Goal: Communication & Community: Answer question/provide support

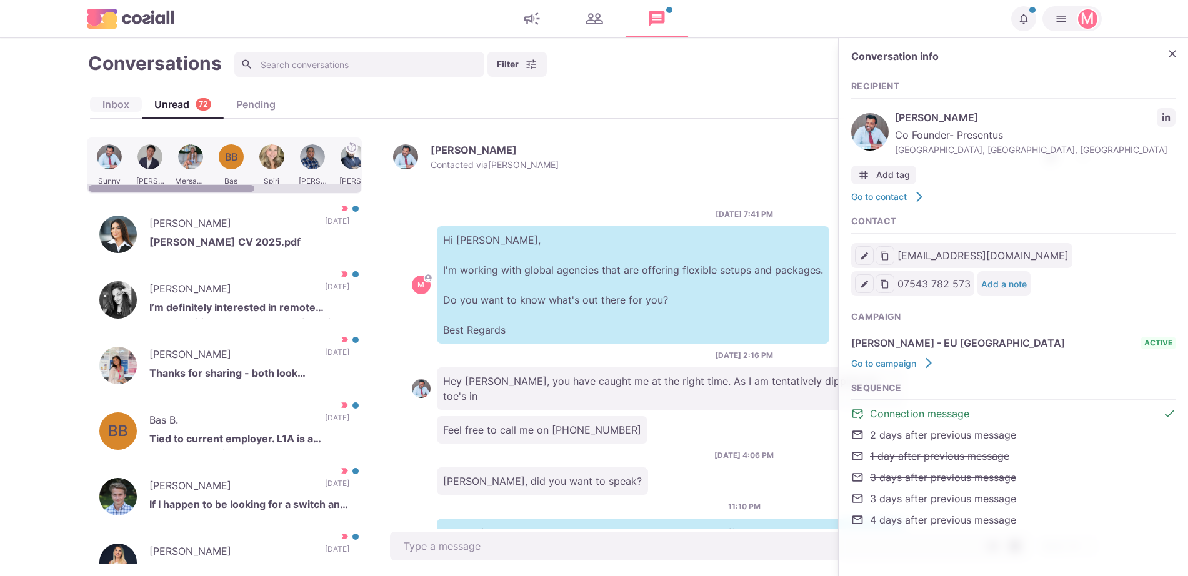
click at [113, 97] on div "Inbox" at bounding box center [116, 104] width 52 height 15
type textarea "x"
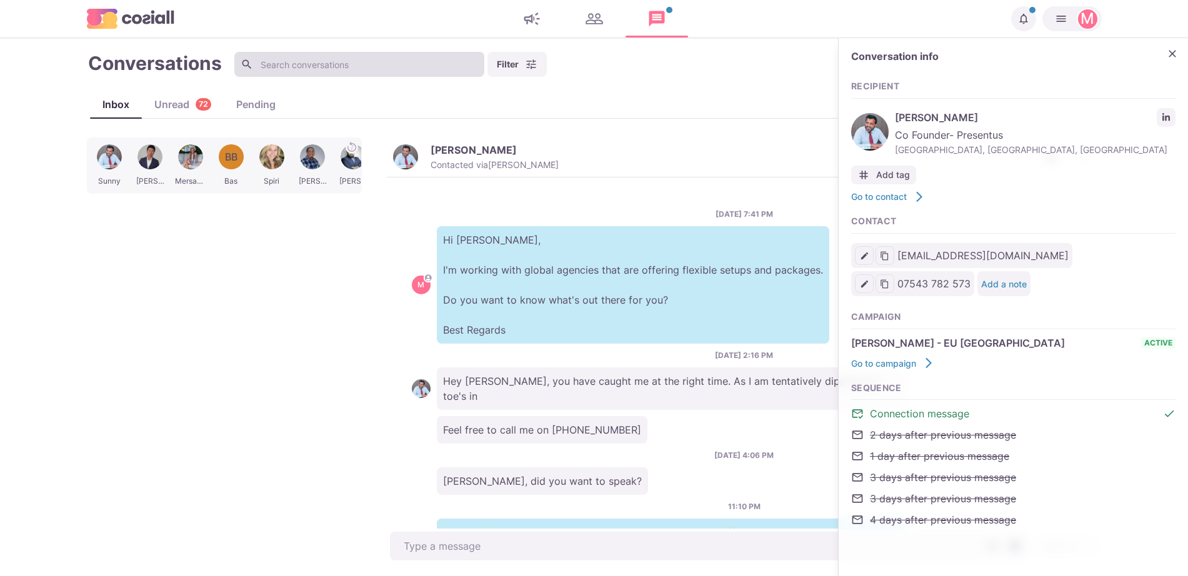
scroll to position [456, 0]
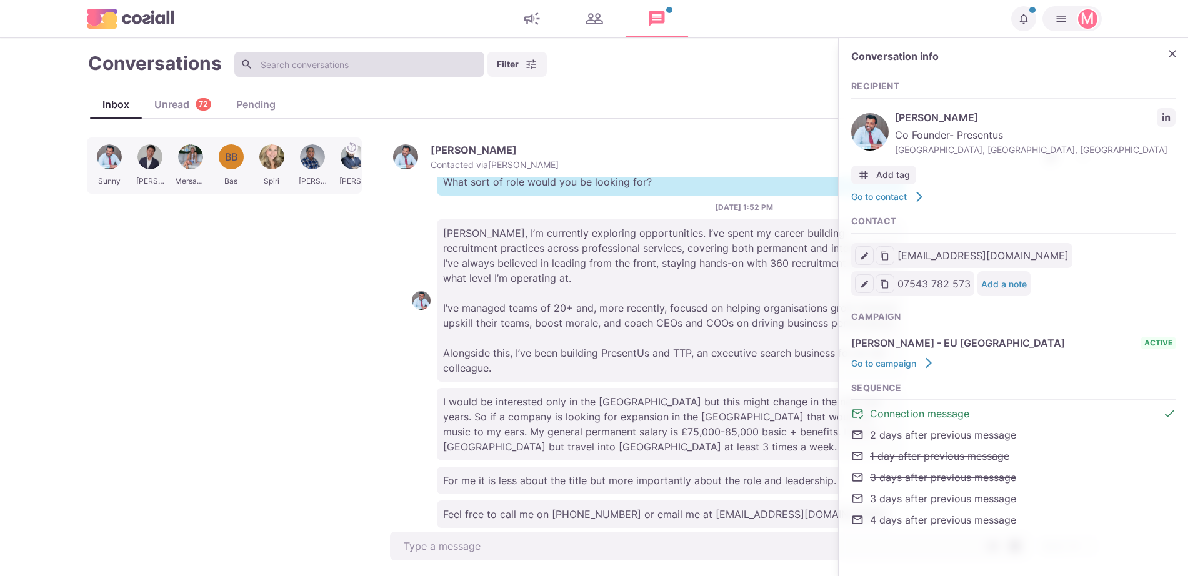
click at [295, 65] on input at bounding box center [359, 64] width 250 height 25
type input "[PERSON_NAME]"
click at [1174, 50] on icon "Close" at bounding box center [1172, 53] width 12 height 12
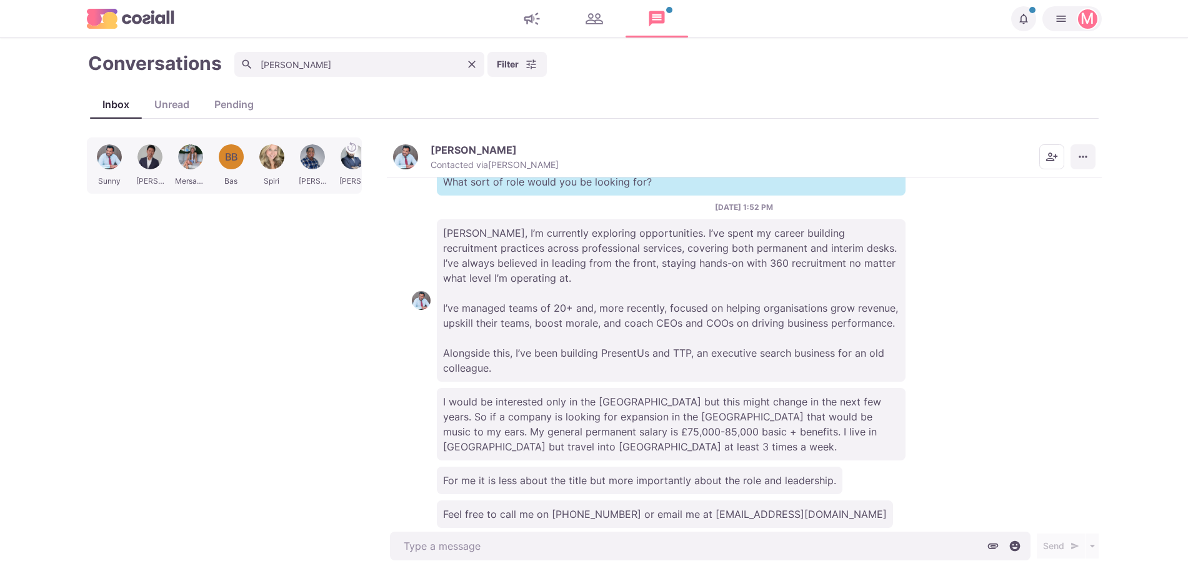
click at [1077, 161] on button "More menu" at bounding box center [1083, 156] width 25 height 25
click at [1072, 182] on button "Mark as Unread" at bounding box center [1034, 187] width 121 height 19
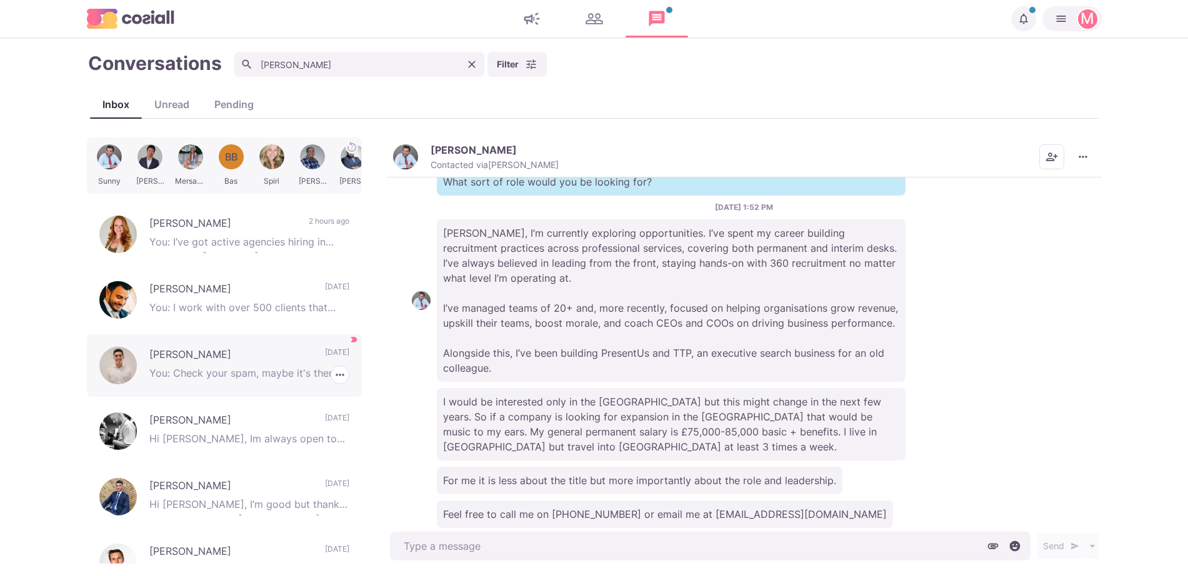
click at [281, 366] on p "You: Check your spam, maybe it's there" at bounding box center [249, 375] width 200 height 19
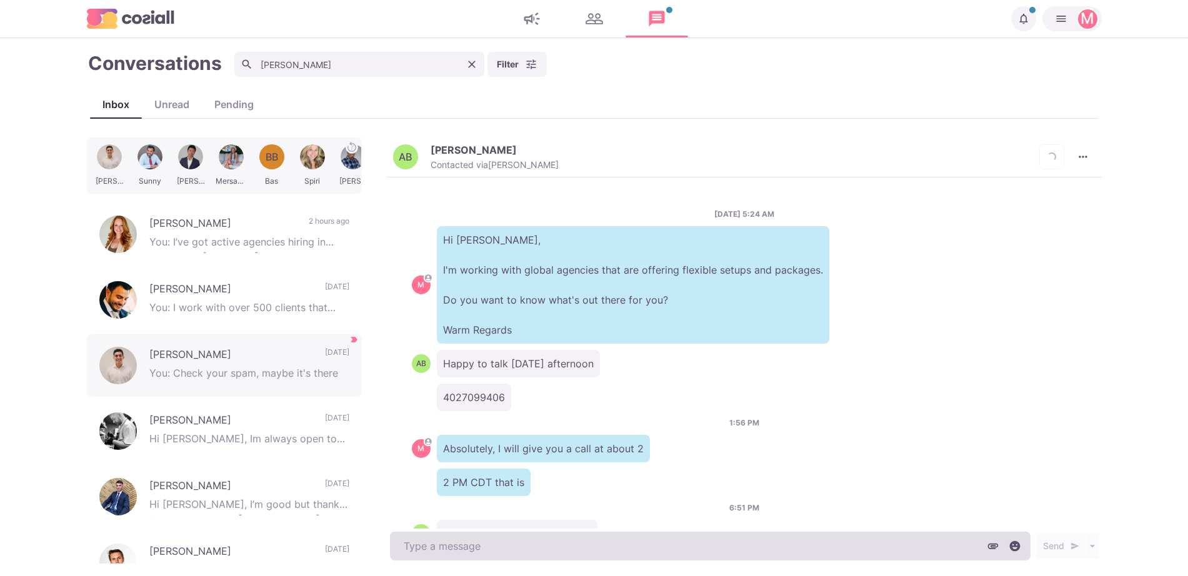
click at [687, 547] on textarea at bounding box center [710, 546] width 641 height 29
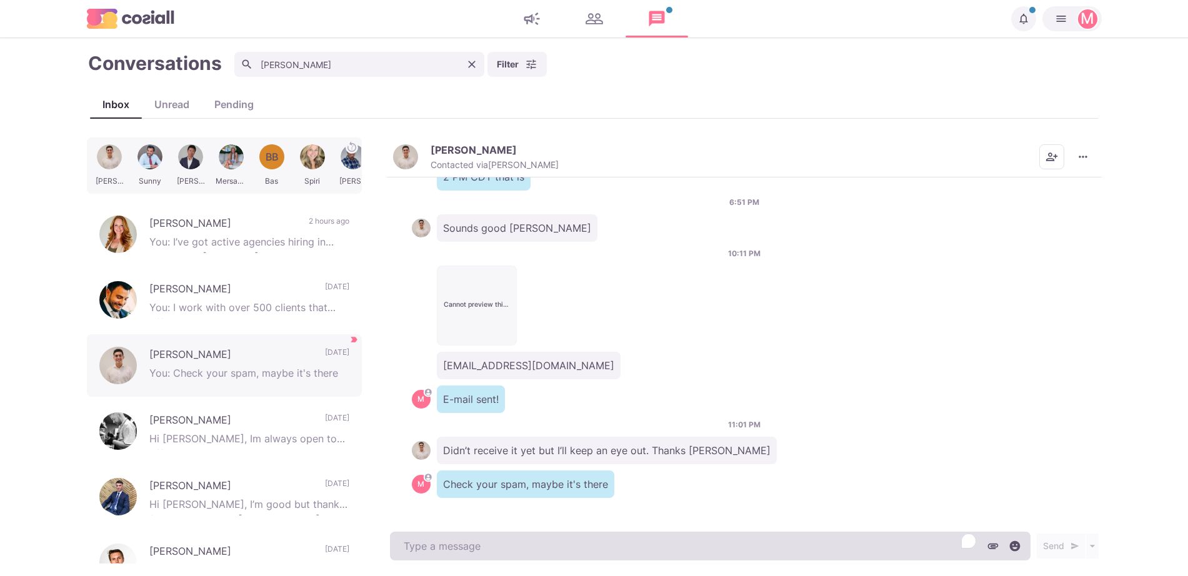
type textarea "x"
type textarea "H"
type textarea "x"
type textarea "He"
type textarea "x"
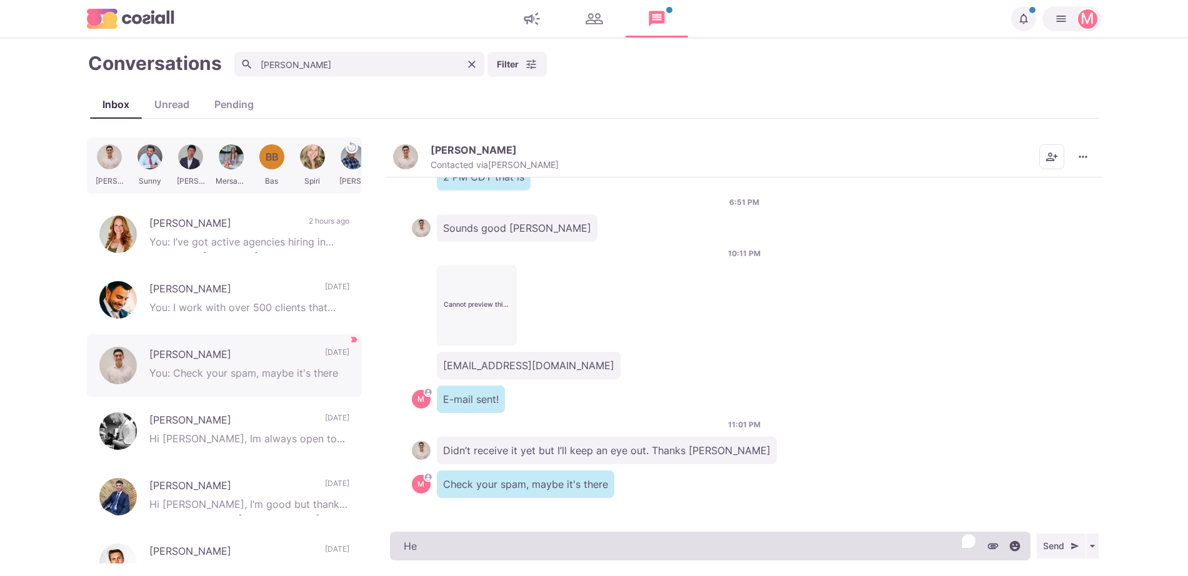
type textarea "Hey"
type textarea "x"
type textarea "Hey"
type textarea "x"
type textarea "Hey A"
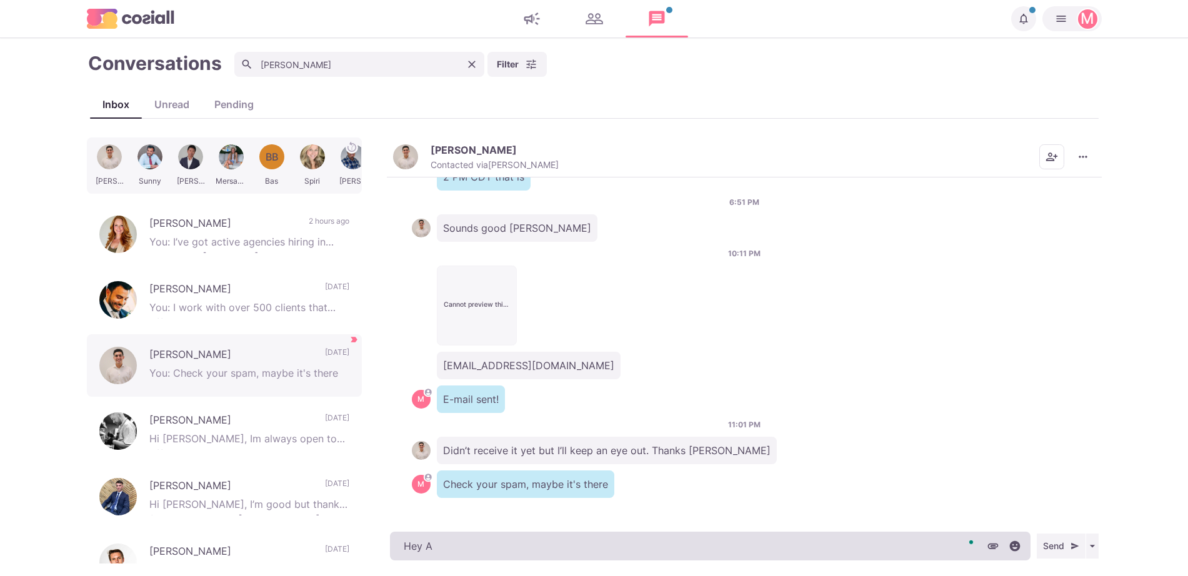
type textarea "x"
type textarea "Hey Ale"
type textarea "x"
type textarea "Hey [PERSON_NAME]"
type textarea "x"
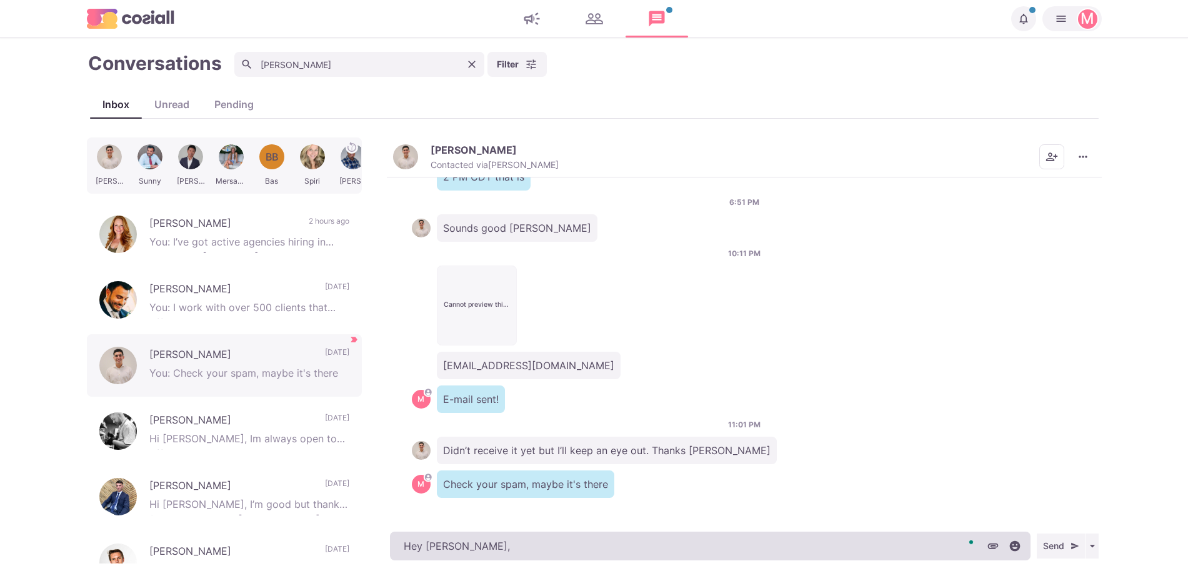
type textarea "Hey [PERSON_NAME],"
type textarea "x"
type textarea "Hey [PERSON_NAME], h"
type textarea "x"
type textarea "Hey [PERSON_NAME], ho"
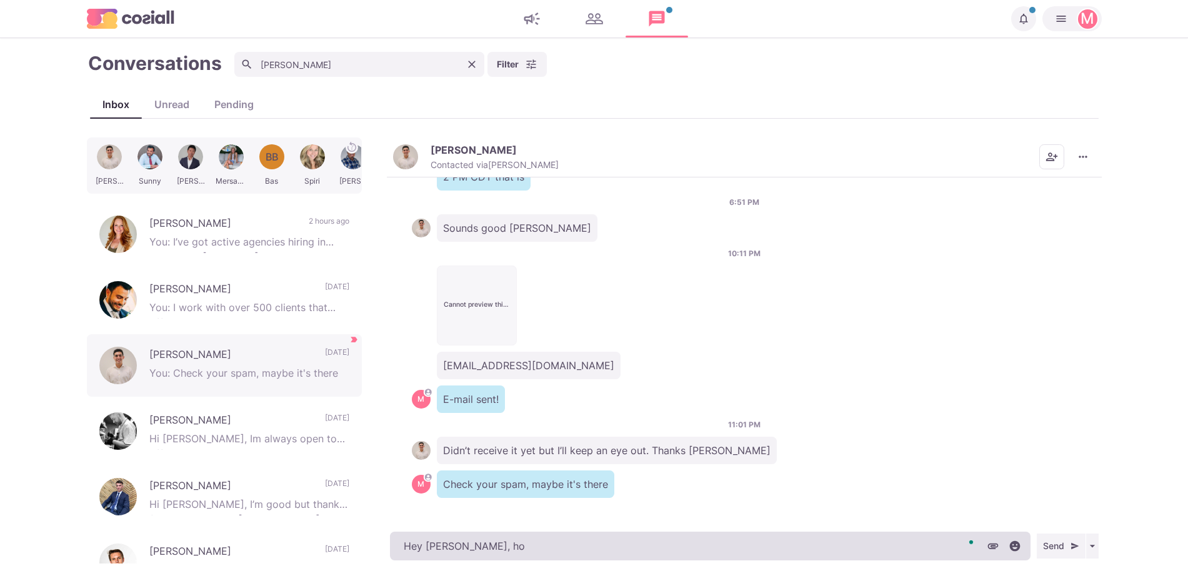
type textarea "x"
type textarea "Hey [PERSON_NAME], hop"
type textarea "x"
type textarea "Hey [PERSON_NAME], hope"
type textarea "x"
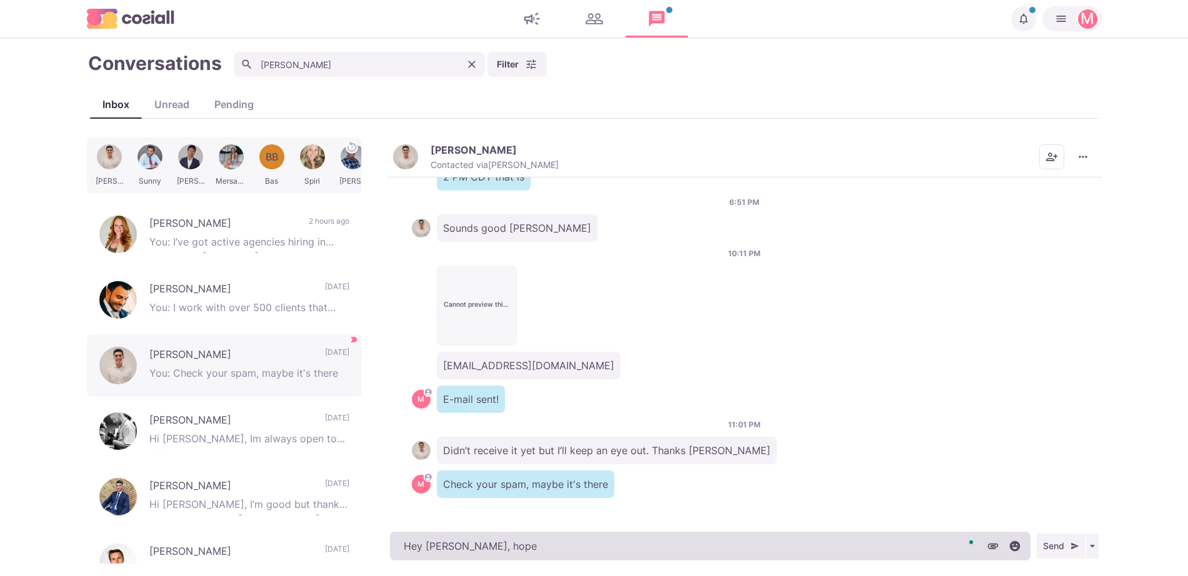
type textarea "Hey [PERSON_NAME], hope"
type textarea "x"
type textarea "Hey [PERSON_NAME], hope y"
type textarea "x"
type textarea "Hey [PERSON_NAME], hope yo"
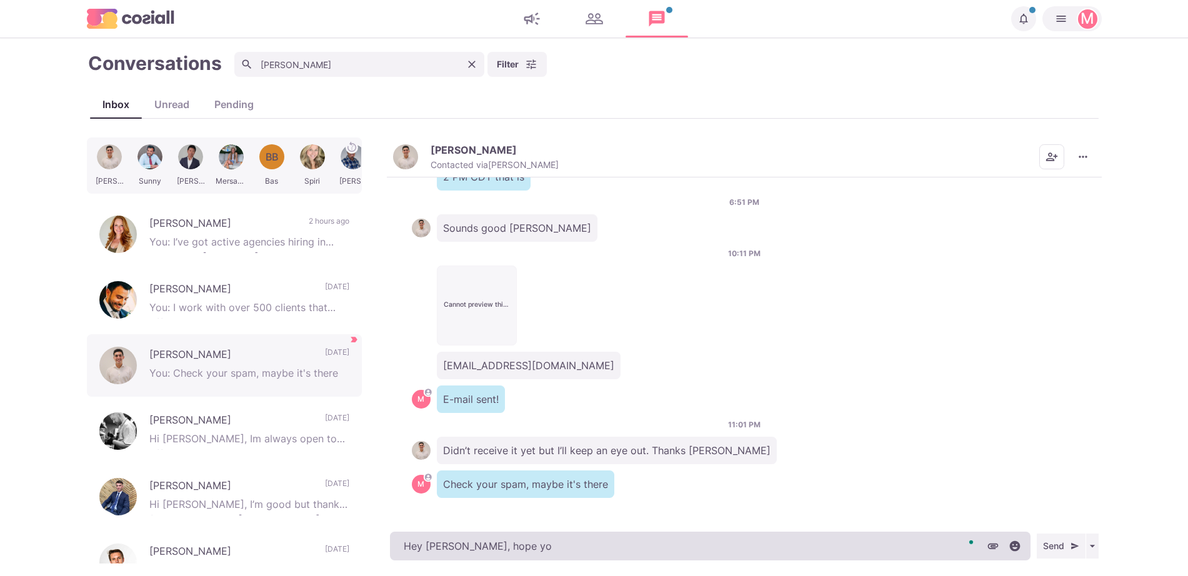
type textarea "x"
type textarea "Hey [PERSON_NAME], hope you"
type textarea "x"
type textarea "Hey [PERSON_NAME], hope you a"
type textarea "x"
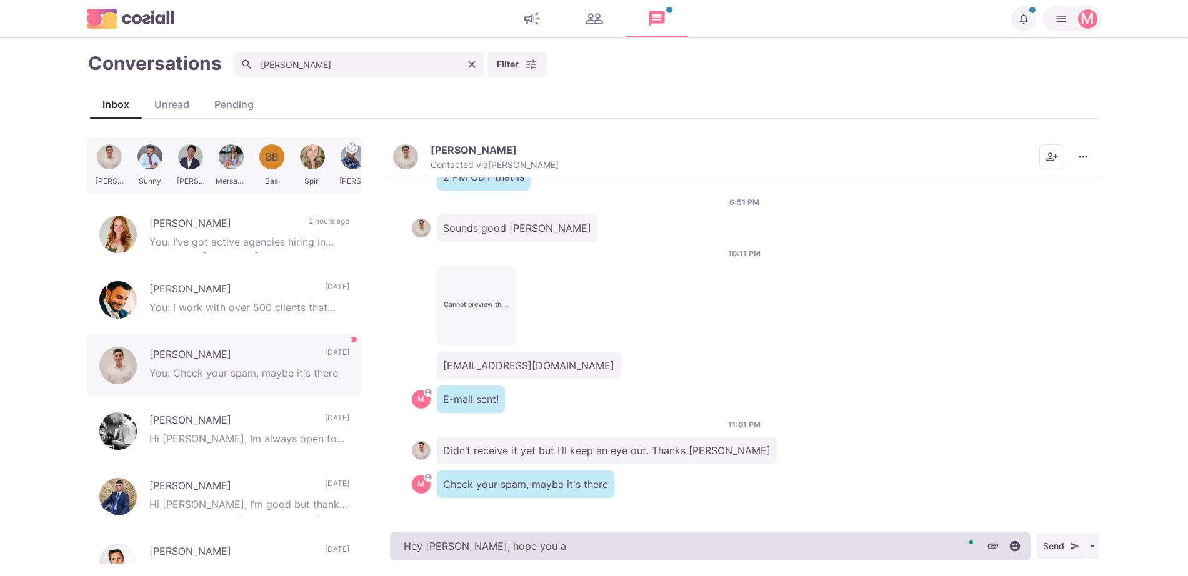
type textarea "Hey [PERSON_NAME], hope you ar"
type textarea "x"
type textarea "Hey [PERSON_NAME], hope you are"
type textarea "x"
type textarea "Hey [PERSON_NAME], hope you are"
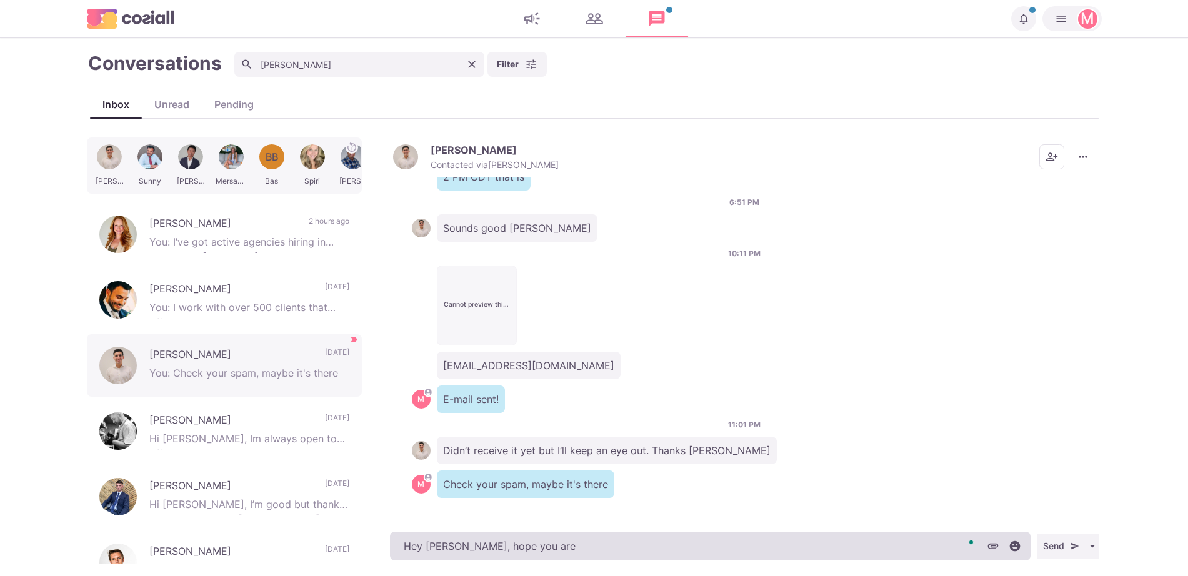
type textarea "x"
type textarea "Hey [PERSON_NAME], hope you are h"
type textarea "x"
type textarea "Hey [PERSON_NAME], hope you are ha"
type textarea "x"
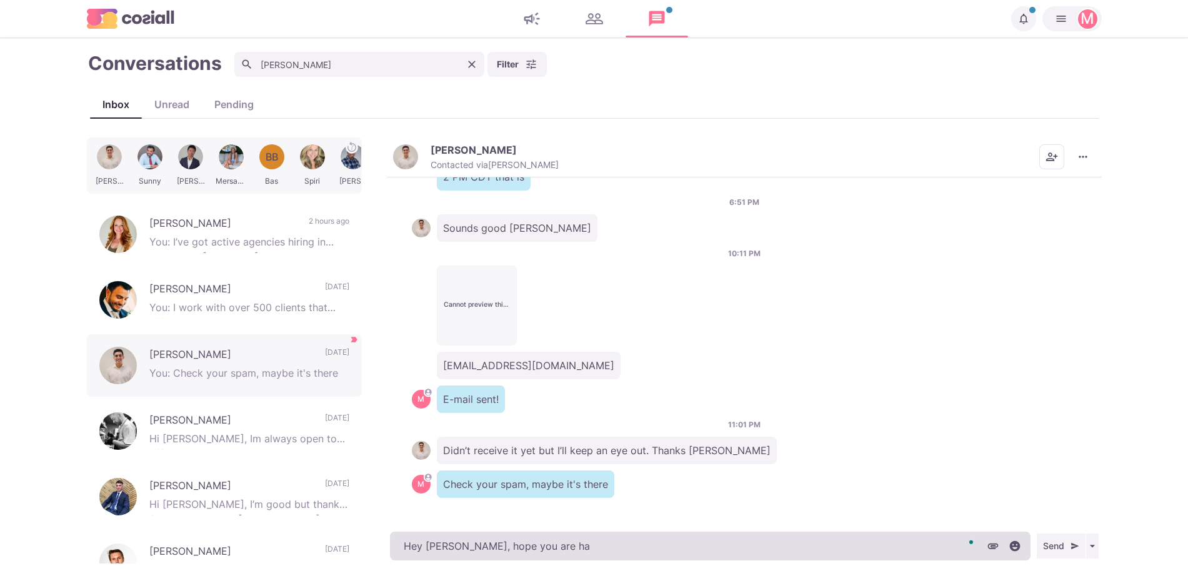
type textarea "Hey [PERSON_NAME], hope you are hav"
type textarea "x"
type textarea "Hey [PERSON_NAME], hope you are havi"
type textarea "x"
type textarea "Hey [PERSON_NAME], hope you are having"
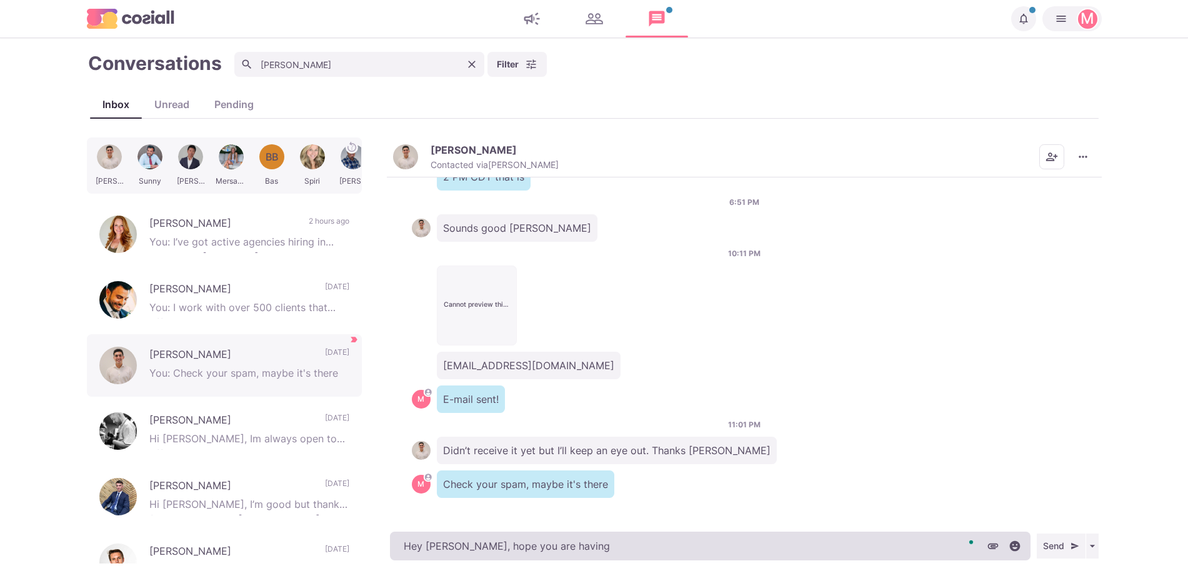
type textarea "x"
type textarea "Hey [PERSON_NAME], hope you are having a"
type textarea "x"
type textarea "Hey [PERSON_NAME], hope you are having a"
type textarea "x"
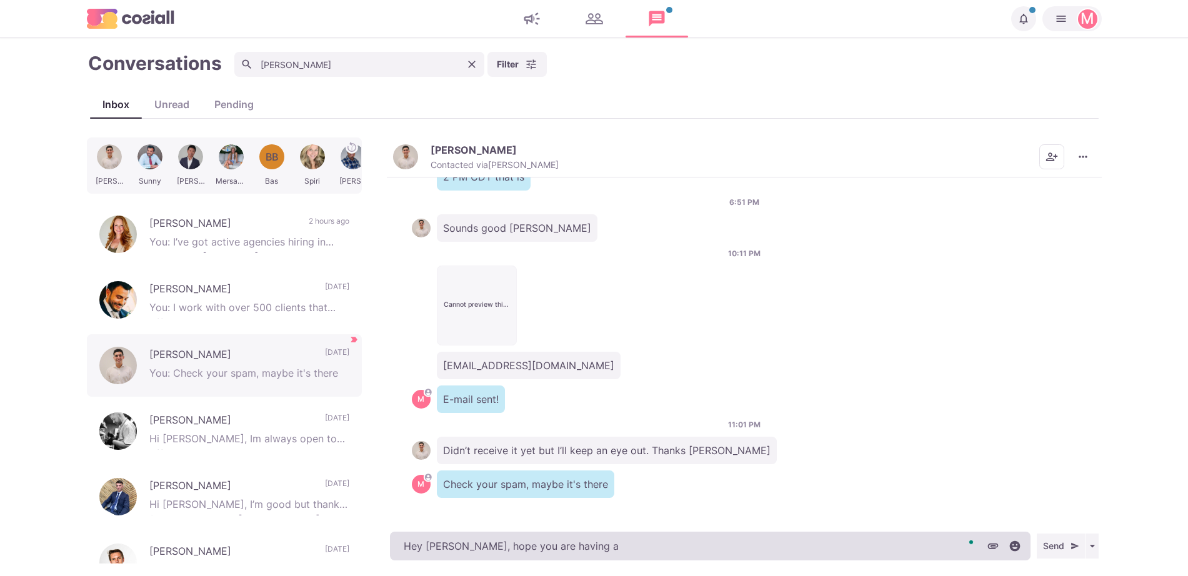
type textarea "Hey [PERSON_NAME], hope you are having a g"
type textarea "x"
type textarea "Hey [PERSON_NAME], hope you are having a go"
type textarea "x"
type textarea "Hey [PERSON_NAME], hope you are having a goo"
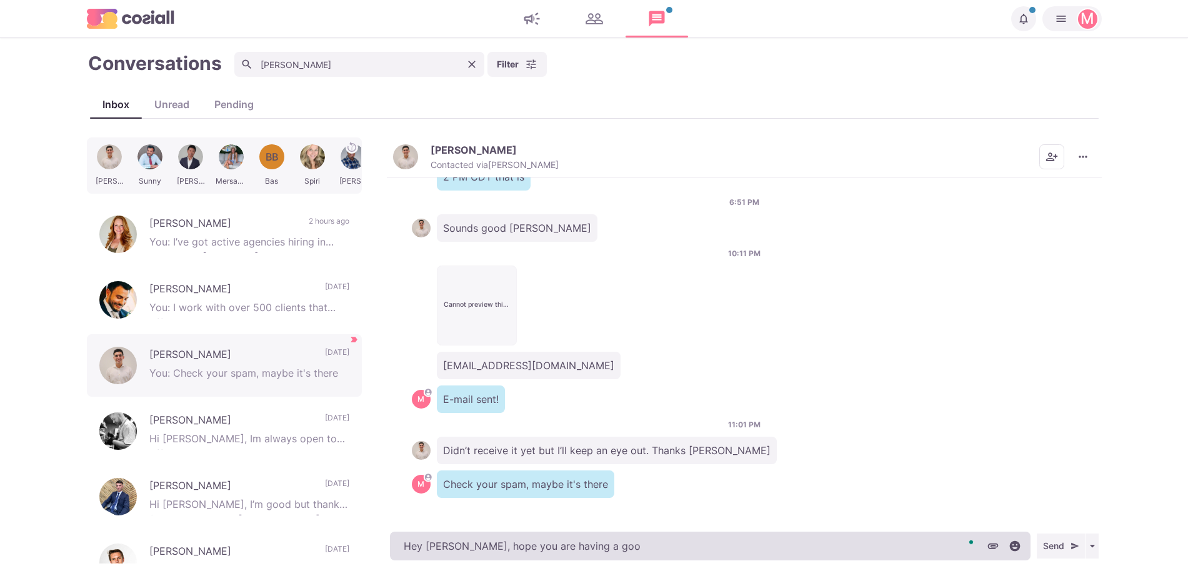
type textarea "x"
type textarea "Hey [PERSON_NAME], hope you are having a good"
type textarea "x"
type textarea "Hey [PERSON_NAME], hope you are having a good"
type textarea "x"
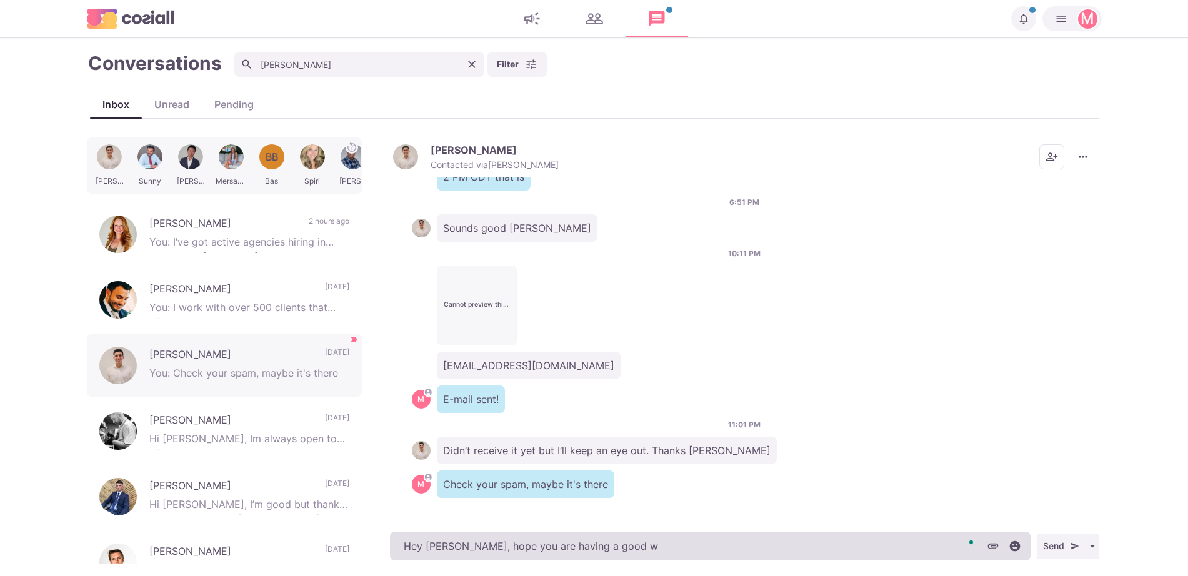
type textarea "Hey [PERSON_NAME], hope you are having a good we"
type textarea "x"
type textarea "Hey [PERSON_NAME], hope you are having a good weeke"
type textarea "x"
type textarea "Hey [PERSON_NAME], hope you are having a good weekend"
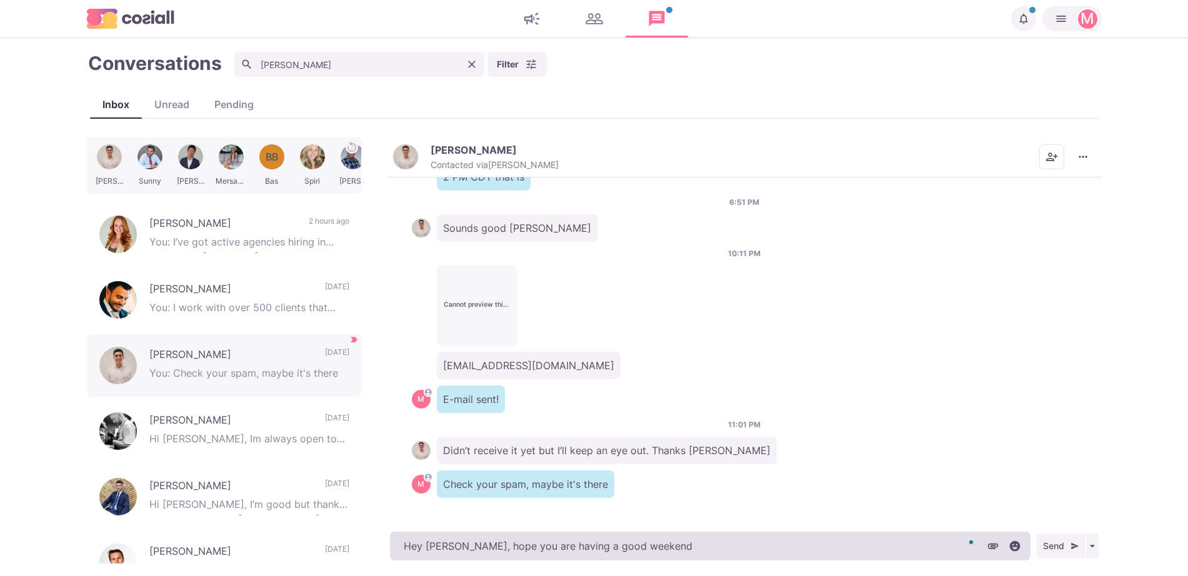
type textarea "x"
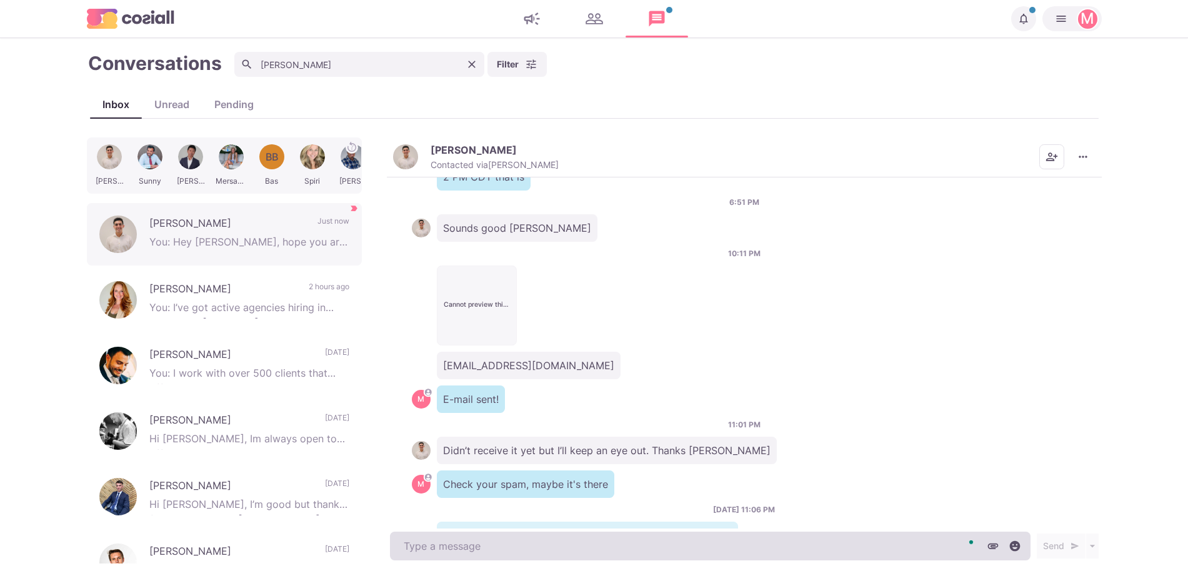
scroll to position [357, 0]
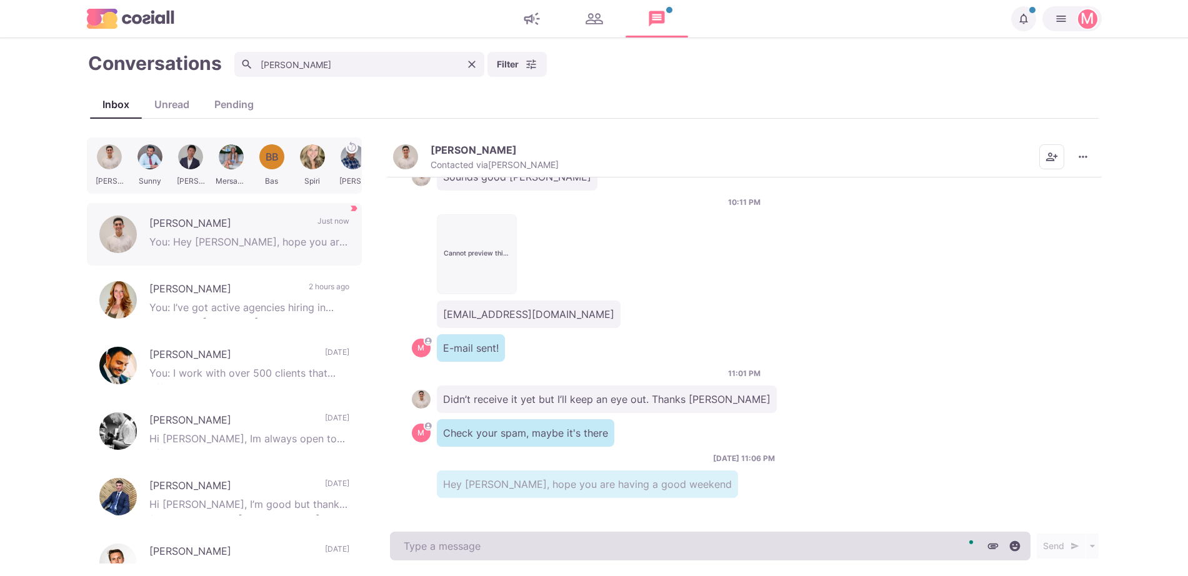
type textarea "x"
type textarea "Di"
type textarea "x"
type textarea "Did"
type textarea "x"
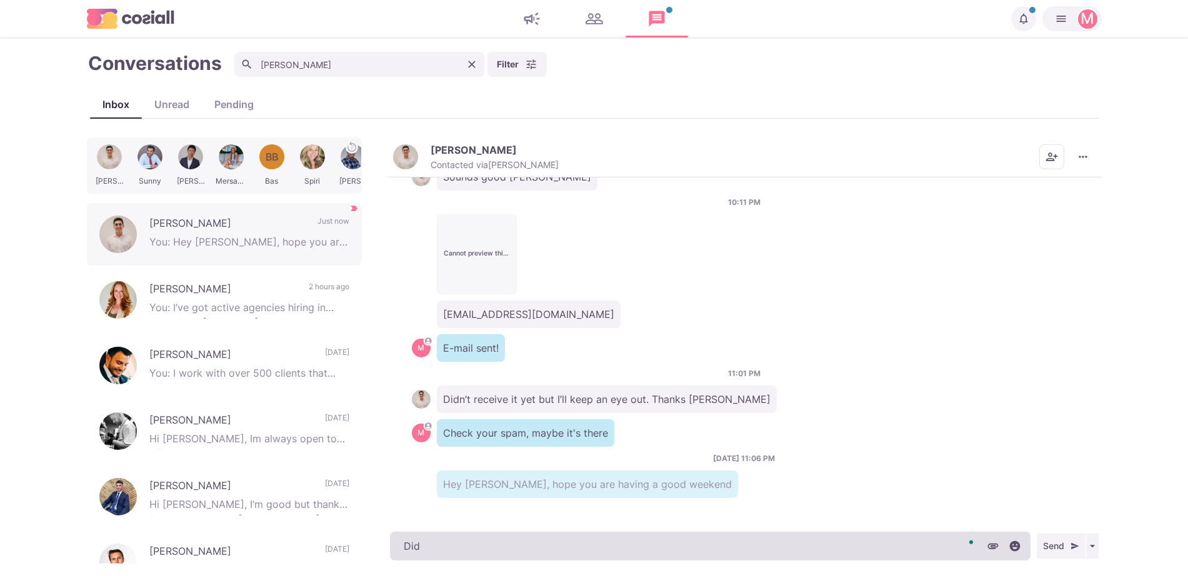
type textarea "Did"
type textarea "x"
type textarea "Did y"
type textarea "x"
type textarea "Did yo"
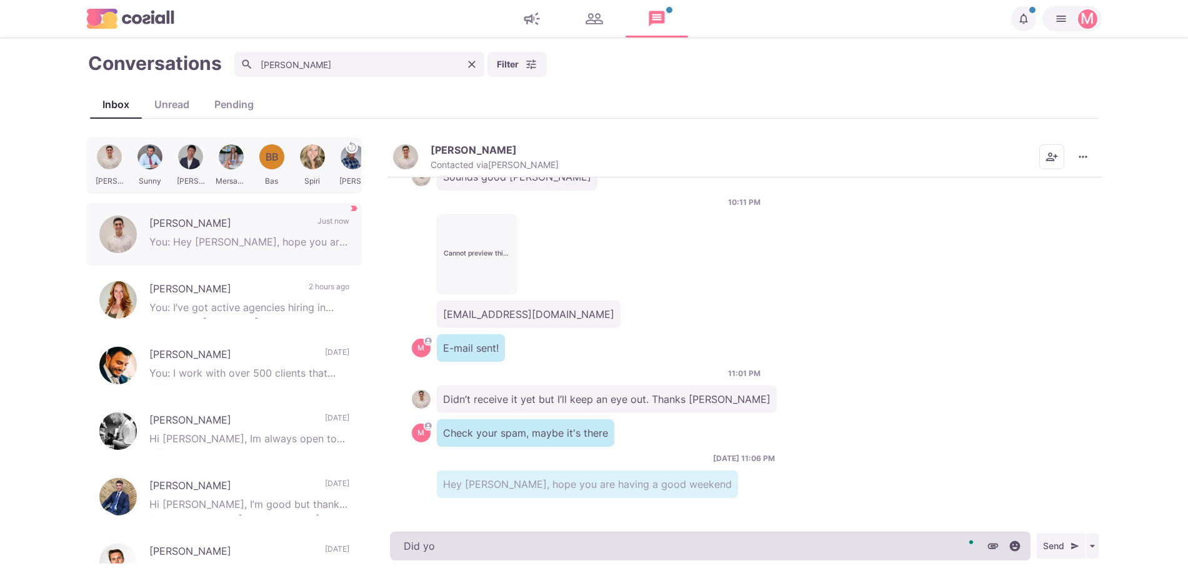
type textarea "x"
type textarea "Did you"
type textarea "x"
type textarea "Did you m"
type textarea "x"
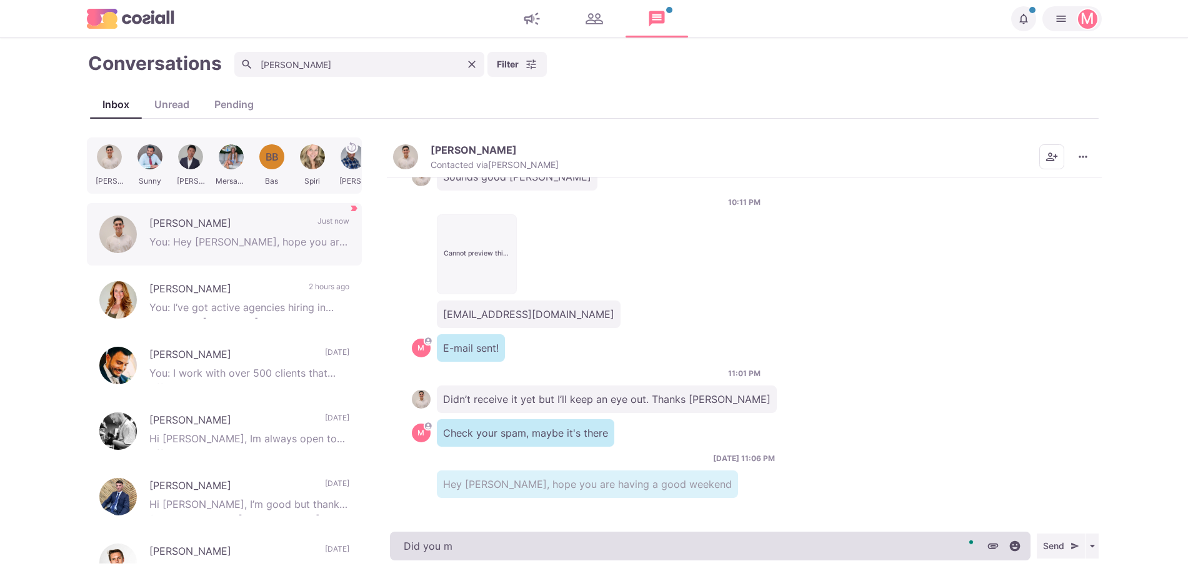
type textarea "Did you ma"
type textarea "x"
type textarea "Did you man"
type textarea "x"
type textarea "Did you mana"
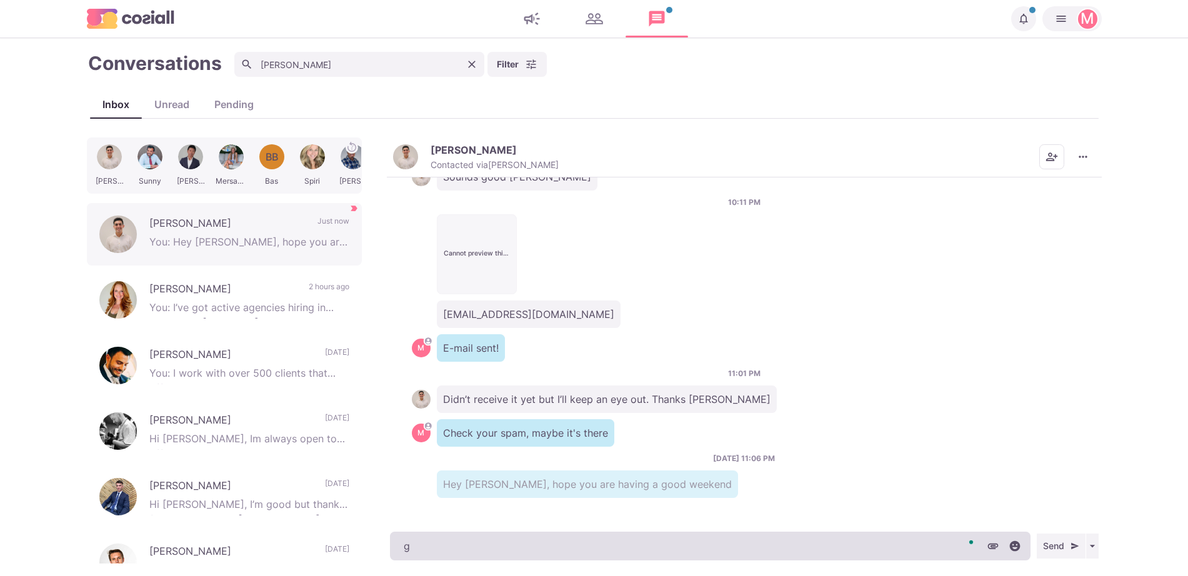
type textarea "ge"
type textarea "x"
type textarea "ge"
type textarea "x"
type textarea "ge t"
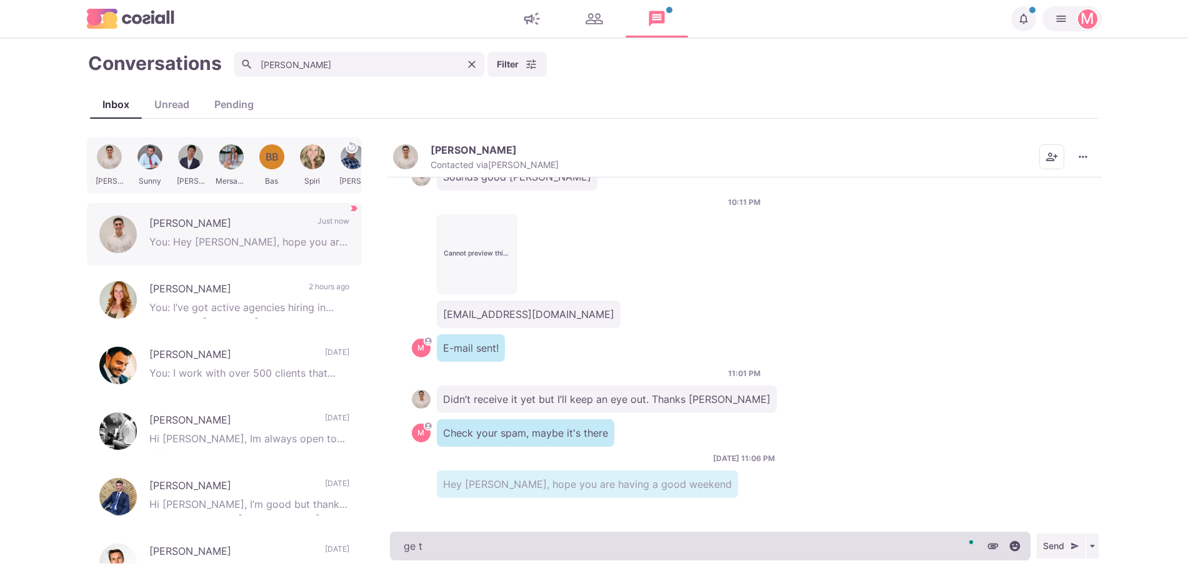
type textarea "x"
type textarea "ge to"
type textarea "x"
type textarea "ge t"
type textarea "x"
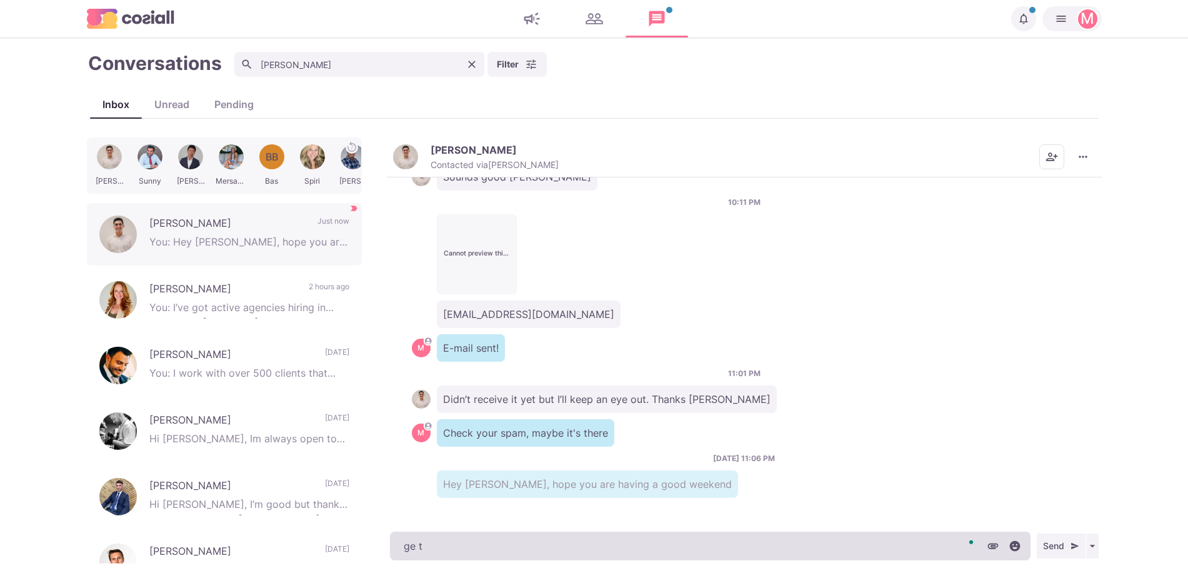
type textarea "ge"
type textarea "x"
type textarea "ge"
type textarea "x"
type textarea "g"
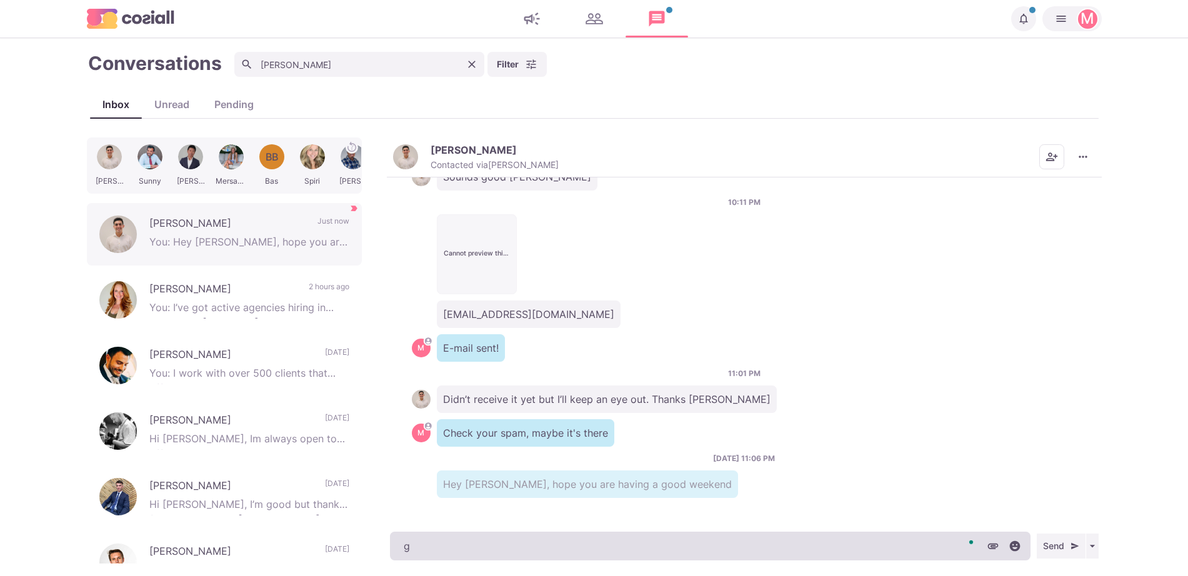
type textarea "x"
type textarea "D"
type textarea "x"
type textarea "Di"
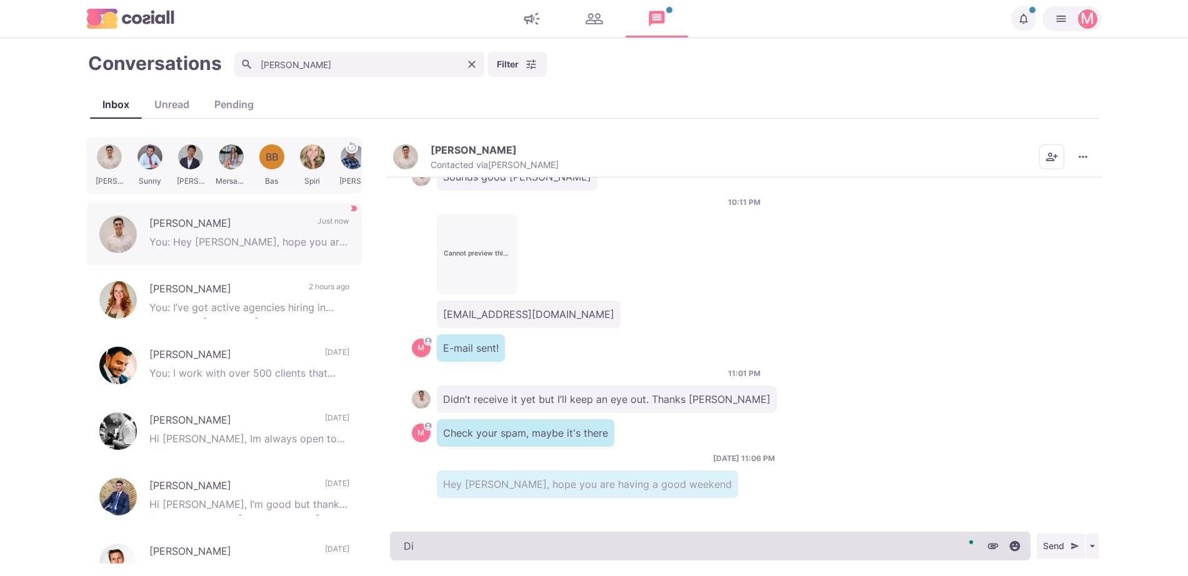
type textarea "x"
type textarea "Did"
type textarea "x"
type textarea "Did"
type textarea "x"
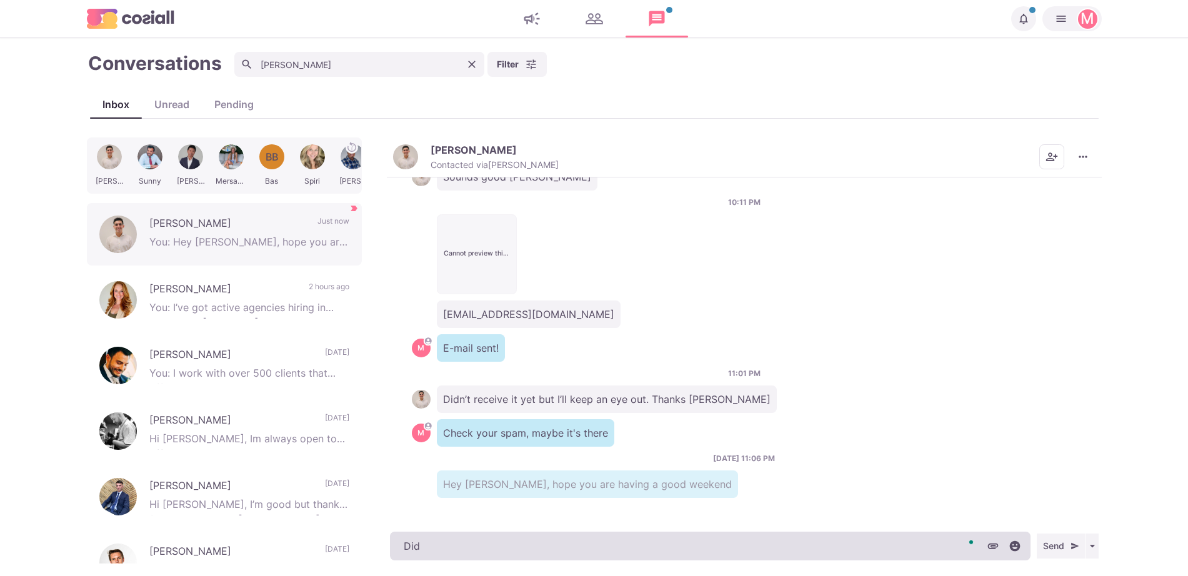
type textarea "Did y"
type textarea "x"
type textarea "Did yo"
type textarea "x"
type textarea "Did you"
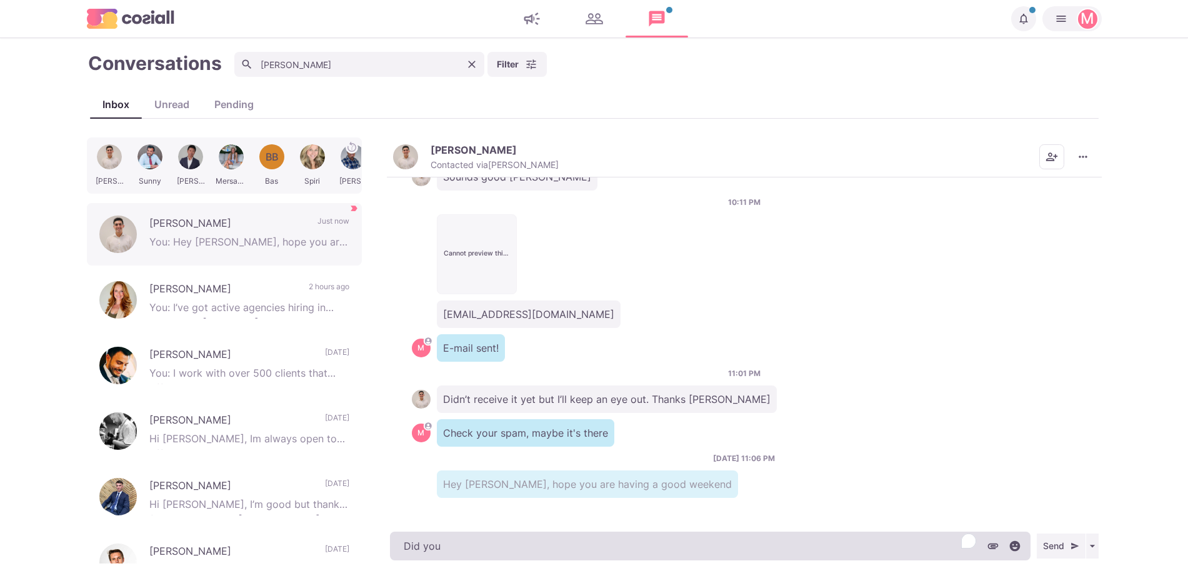
type textarea "x"
type textarea "Did you re"
type textarea "x"
type textarea "Did you rec"
type textarea "x"
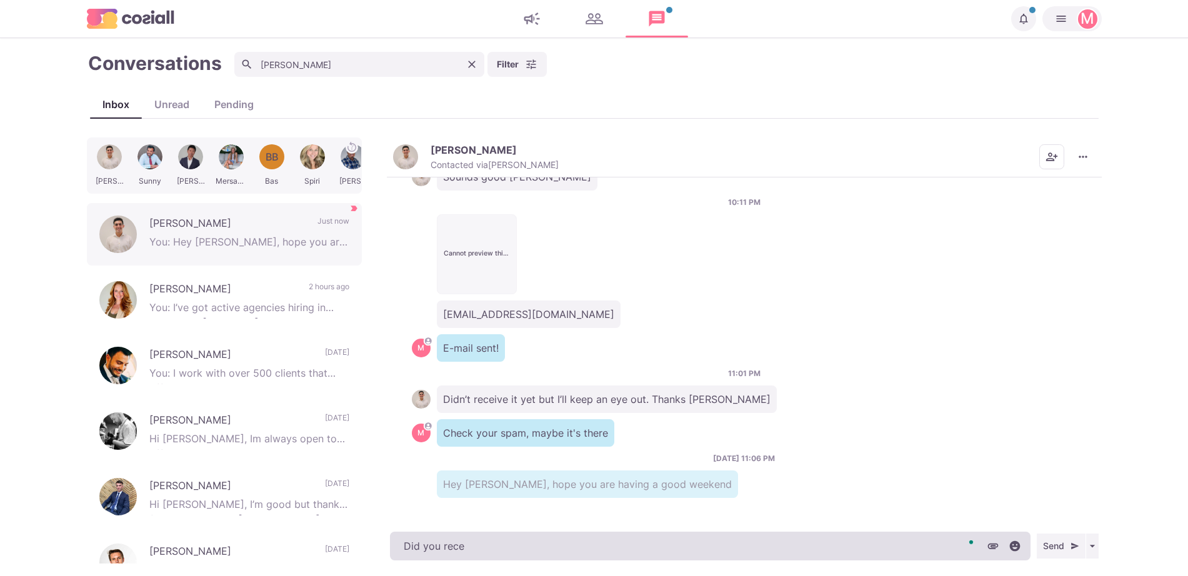
type textarea "Did you recei"
type textarea "x"
type textarea "Did you receiv"
type textarea "x"
type textarea "Did you receive"
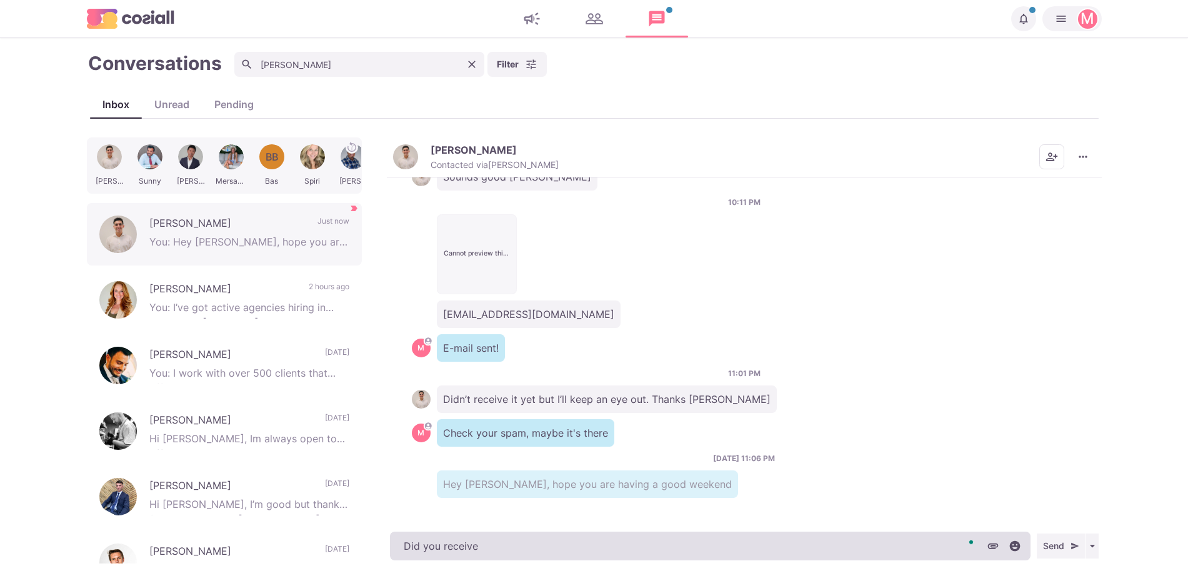
type textarea "x"
type textarea "Did you receive"
type textarea "x"
type textarea "Did you receive t"
type textarea "x"
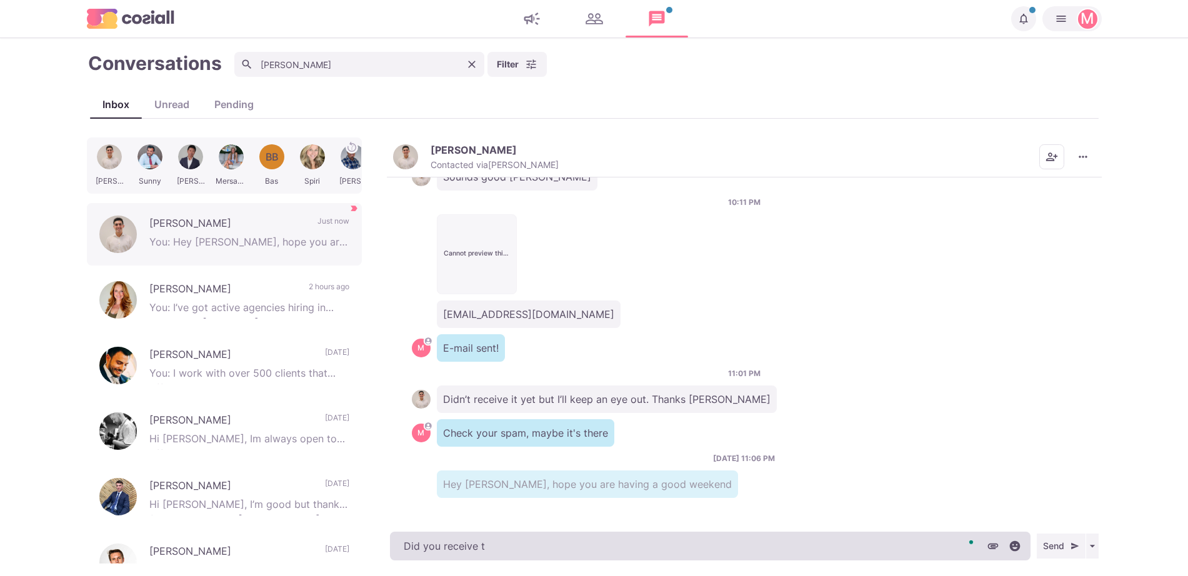
type textarea "Did you receive th"
type textarea "x"
type textarea "Did you receive the"
type textarea "x"
type textarea "Did you receive the"
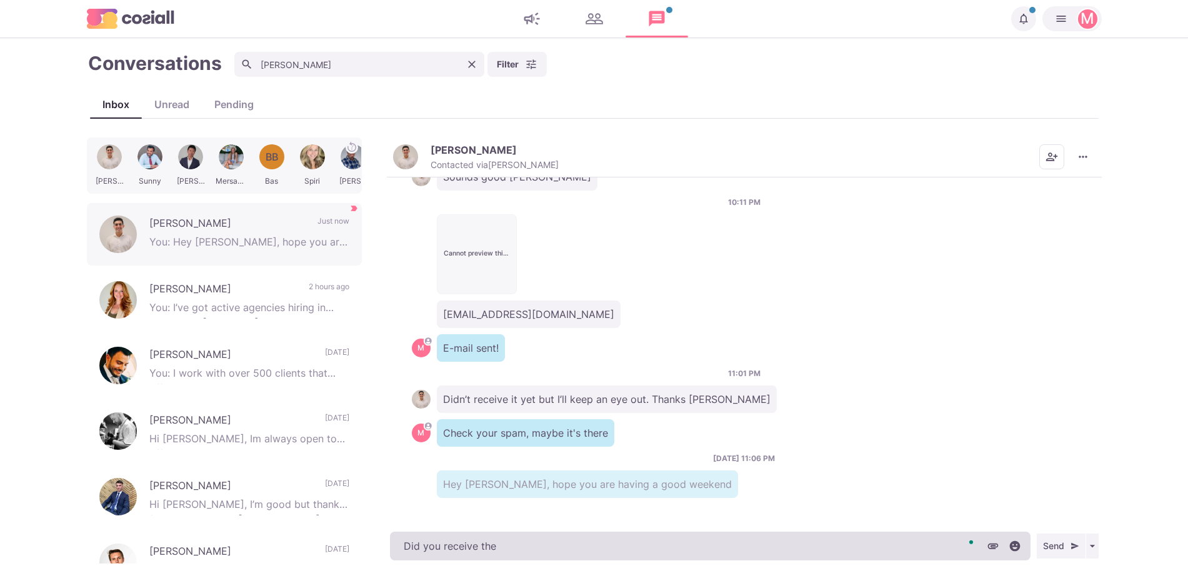
type textarea "x"
type textarea "Did you receive the e"
type textarea "x"
type textarea "Did you receive the e-"
type textarea "x"
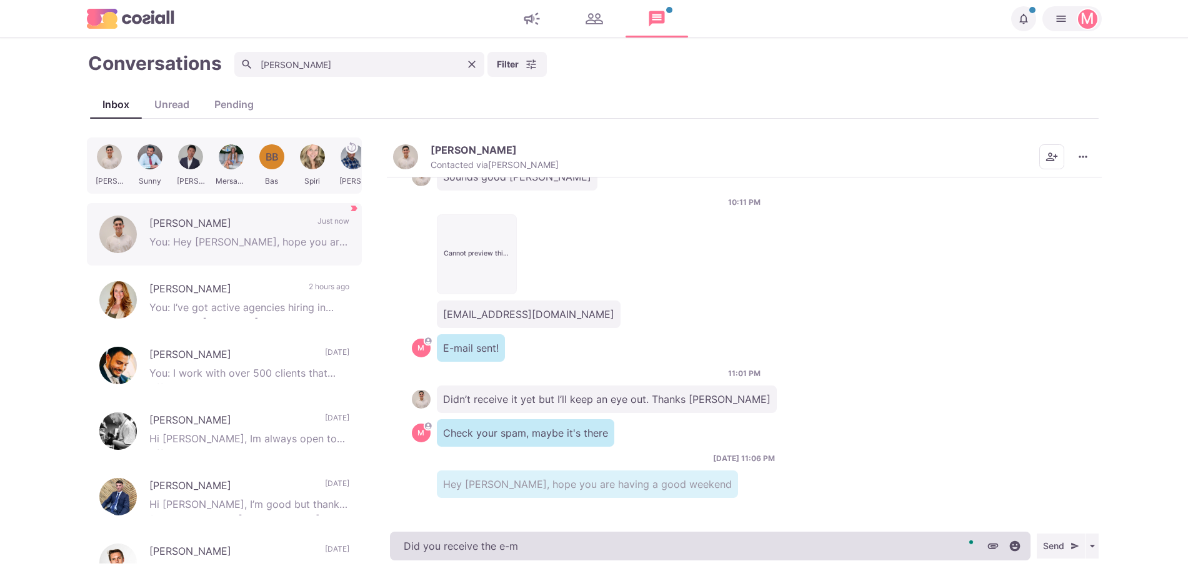
type textarea "Did you receive the e-ma"
type textarea "x"
type textarea "Did you receive the e-mai"
type textarea "x"
type textarea "Did you receive the e-mail"
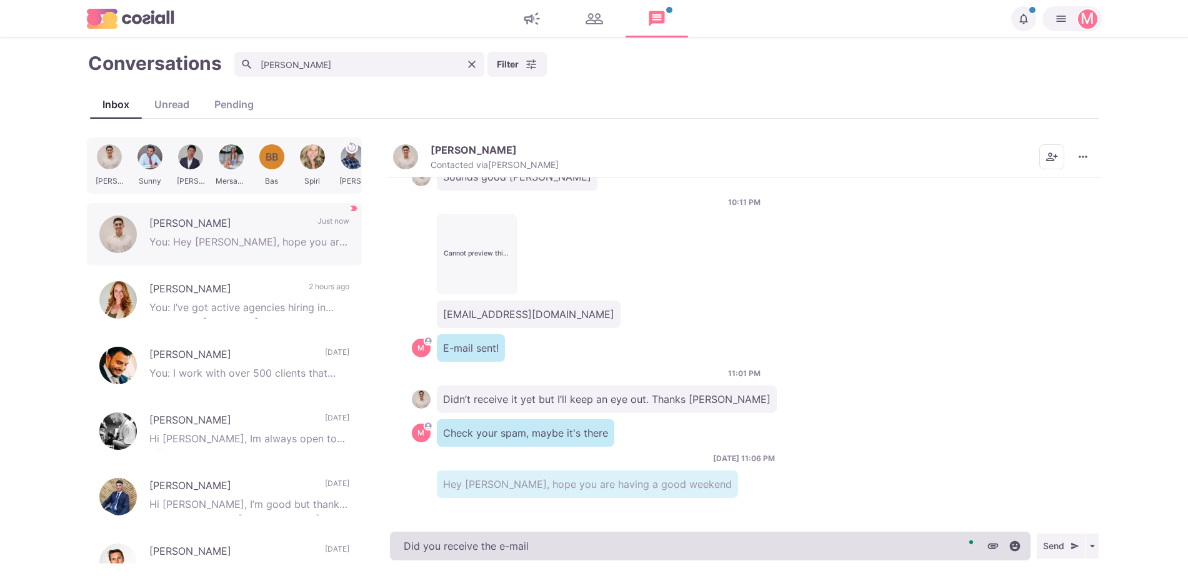
type textarea "x"
type textarea "Did you receive the e-mail?"
type textarea "x"
type textarea "Did you receive the e-mail?"
type textarea "x"
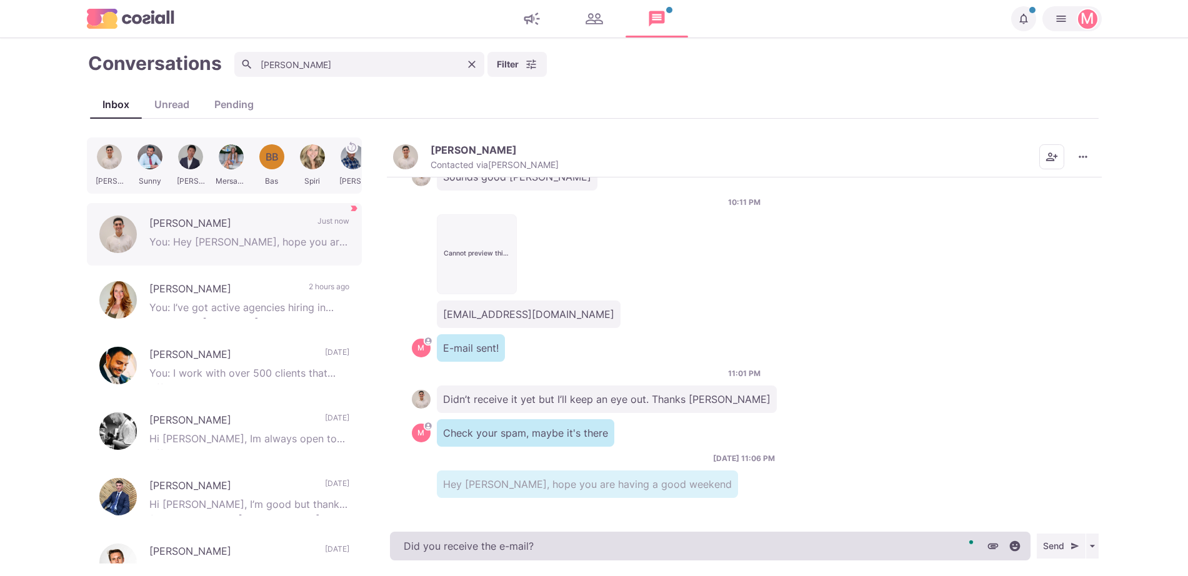
type textarea "Did you receive the e-mail"
type textarea "x"
type textarea "Did you receive the e-mai"
type textarea "x"
type textarea "Did you receive the e-ma"
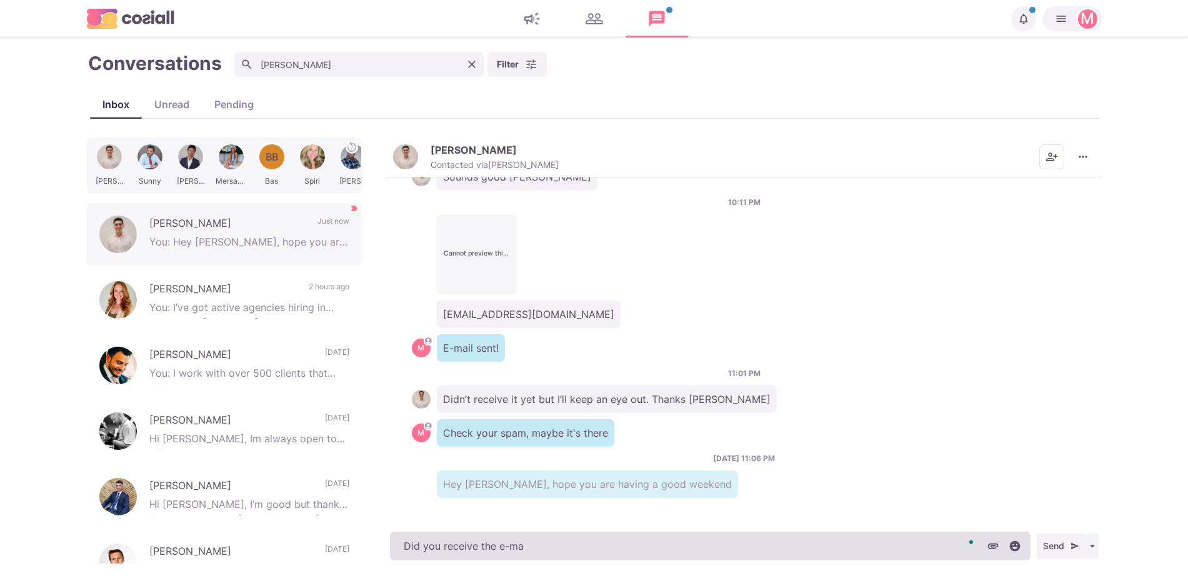
type textarea "x"
type textarea "Did you receive the e-m"
type textarea "x"
type textarea "Did you receive the e-"
type textarea "x"
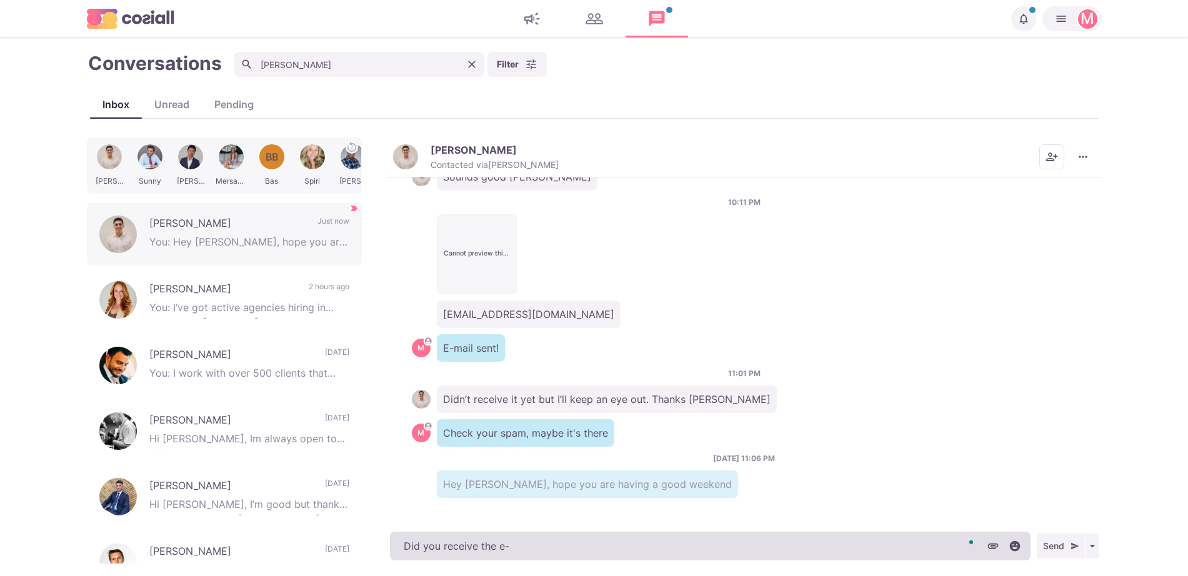
type textarea "Did you receive the e"
type textarea "x"
type textarea "Did you receive the"
type textarea "x"
type textarea "Did you receive the"
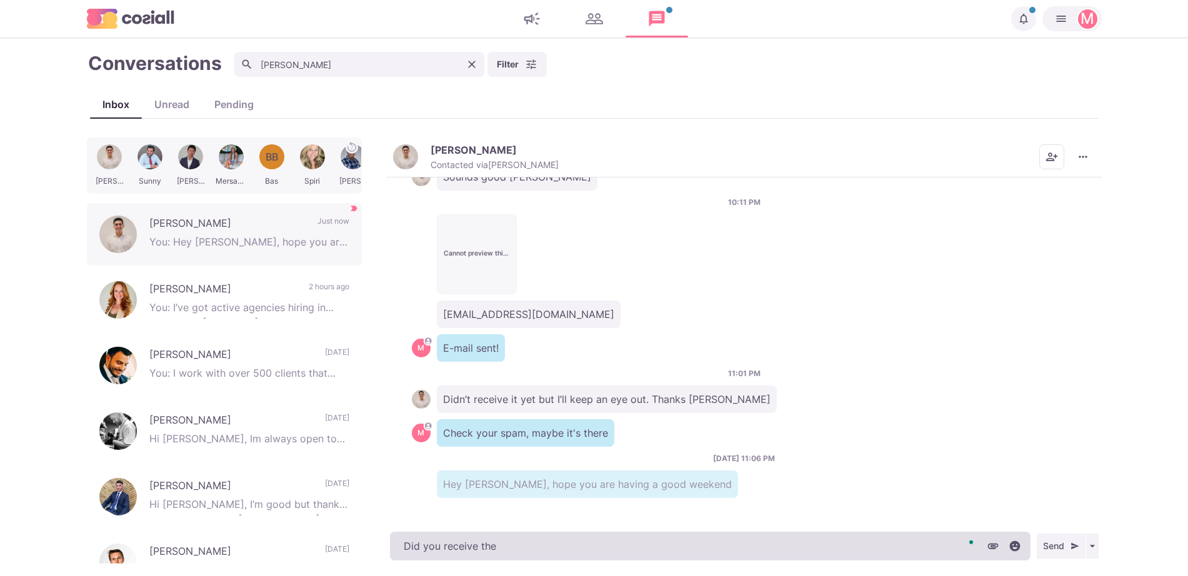
type textarea "x"
type textarea "Did you receive th"
type textarea "x"
type textarea "Did you receive t"
type textarea "x"
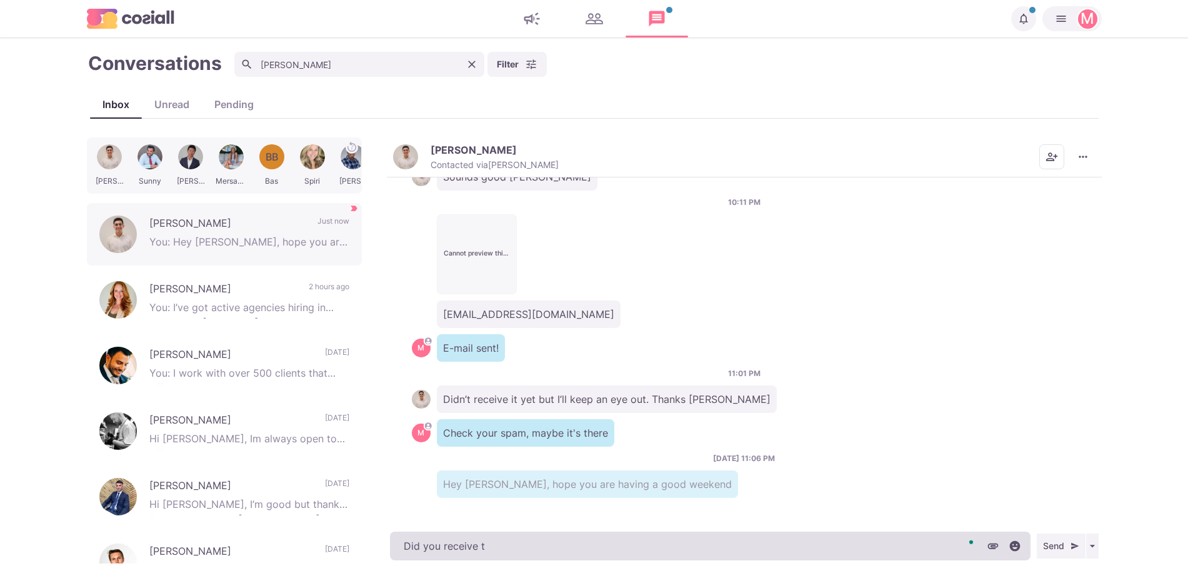
type textarea "Did you receive"
type textarea "x"
type textarea "Did you receive"
type textarea "x"
type textarea "Did you receiv"
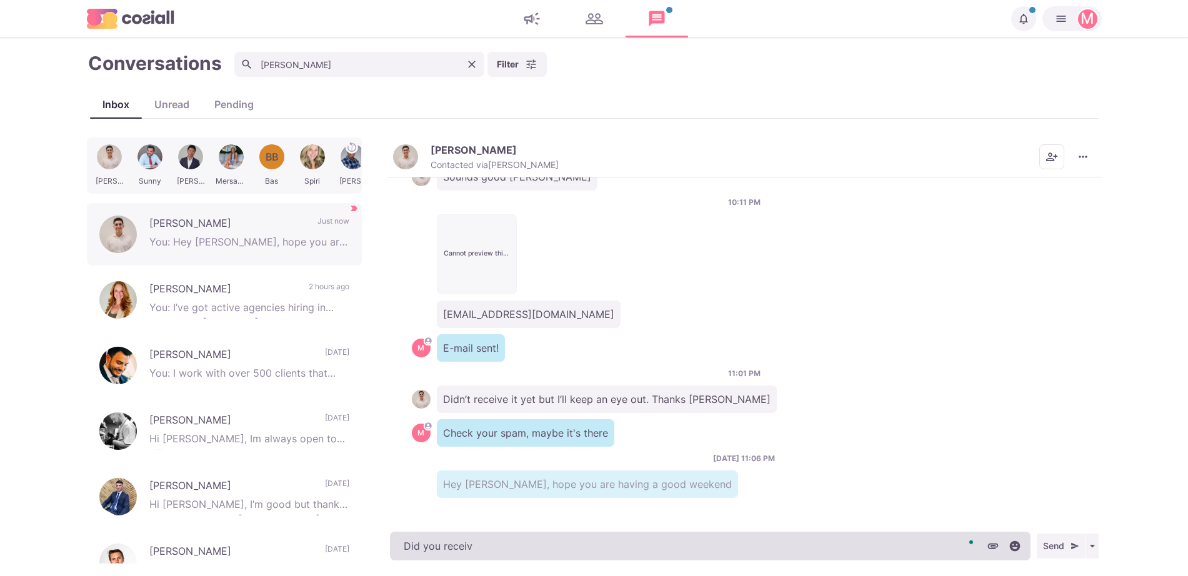
type textarea "x"
type textarea "Did you recei"
type textarea "x"
type textarea "Did you rec"
type textarea "x"
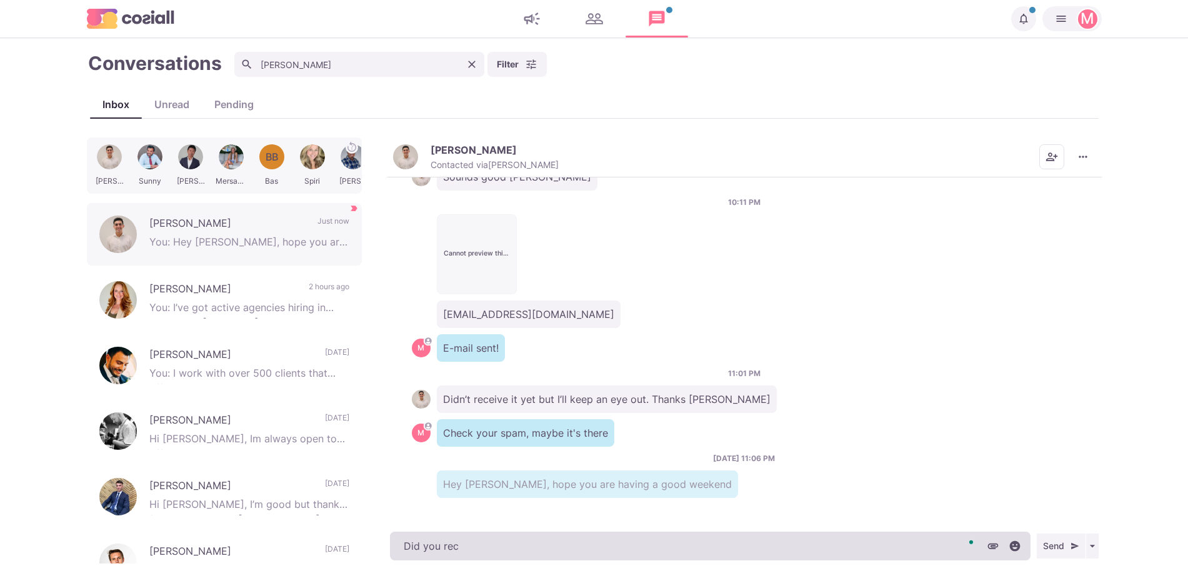
type textarea "Did you re"
type textarea "x"
type textarea "Did you r"
type textarea "x"
type textarea "Did you"
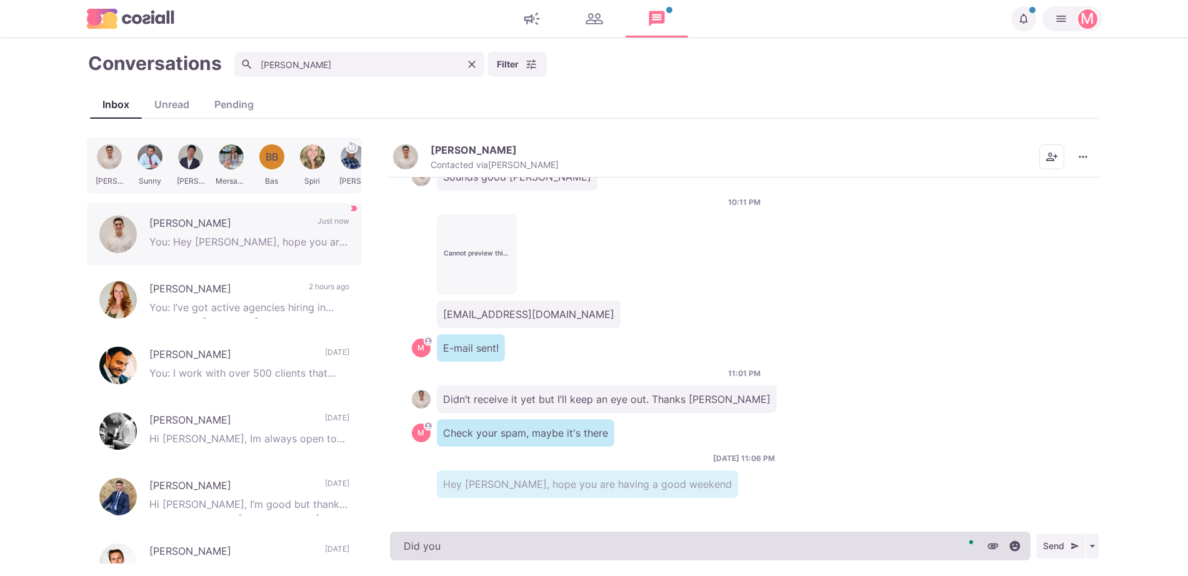
type textarea "x"
type textarea "Did you a"
type textarea "x"
type textarea "Did you an"
type textarea "x"
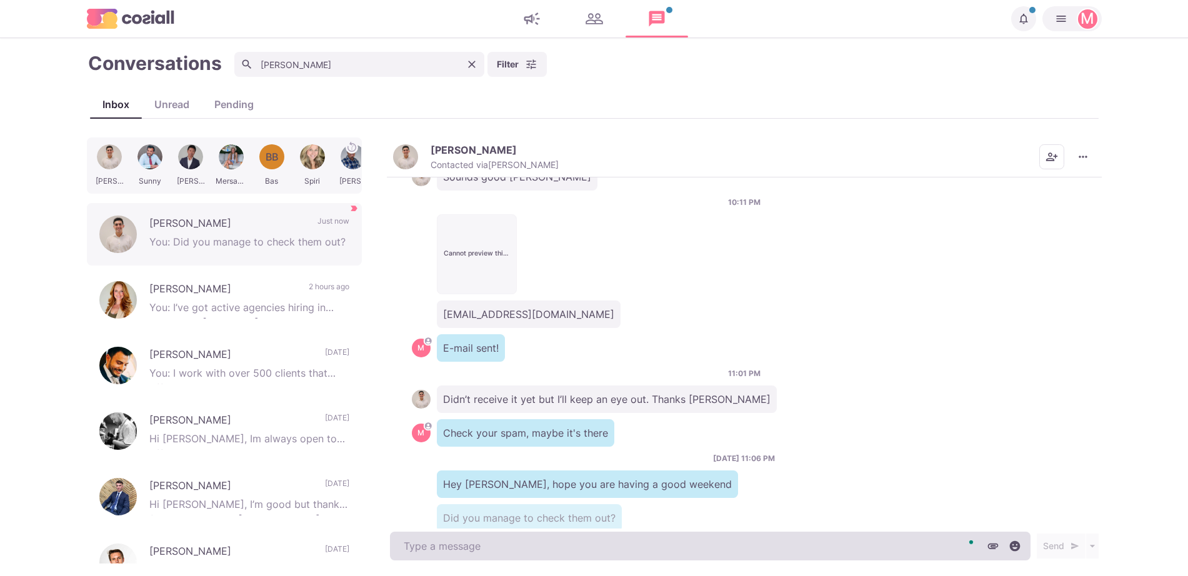
scroll to position [391, 0]
